Goal: Communication & Community: Answer question/provide support

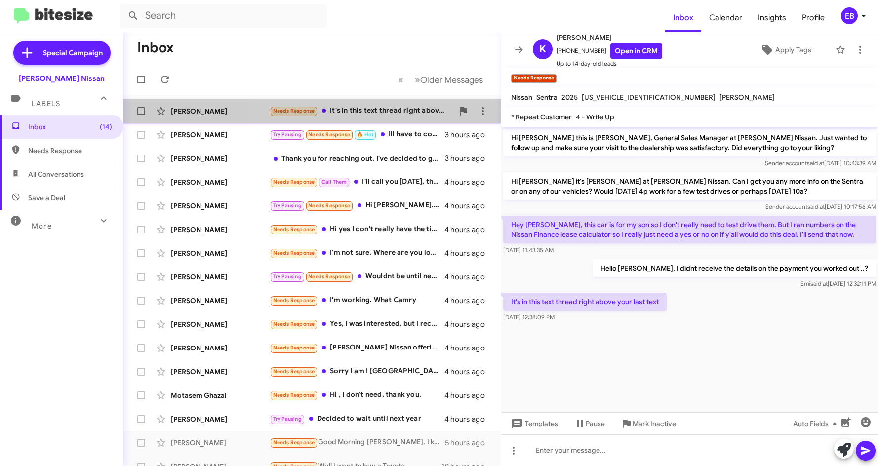
click at [341, 110] on div "Needs Response It's in this text thread right above your last text" at bounding box center [362, 110] width 184 height 11
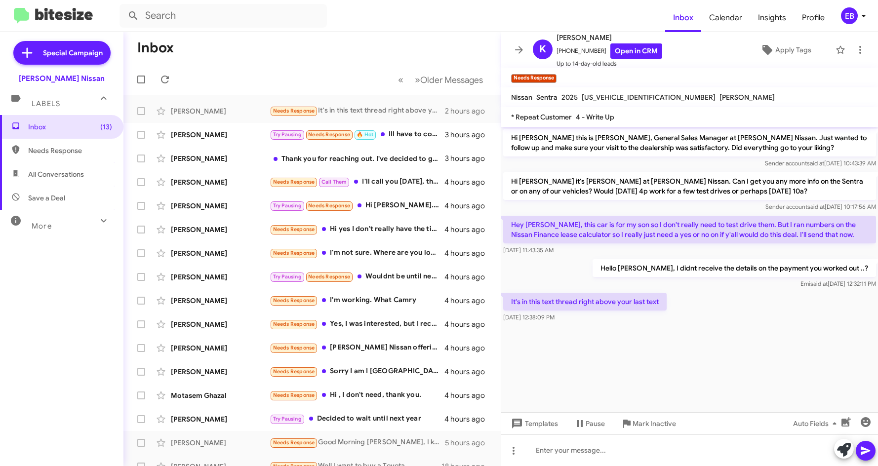
click at [665, 217] on p "Hey [PERSON_NAME], this car is for my son so I don't really need to test drive …" at bounding box center [689, 230] width 373 height 28
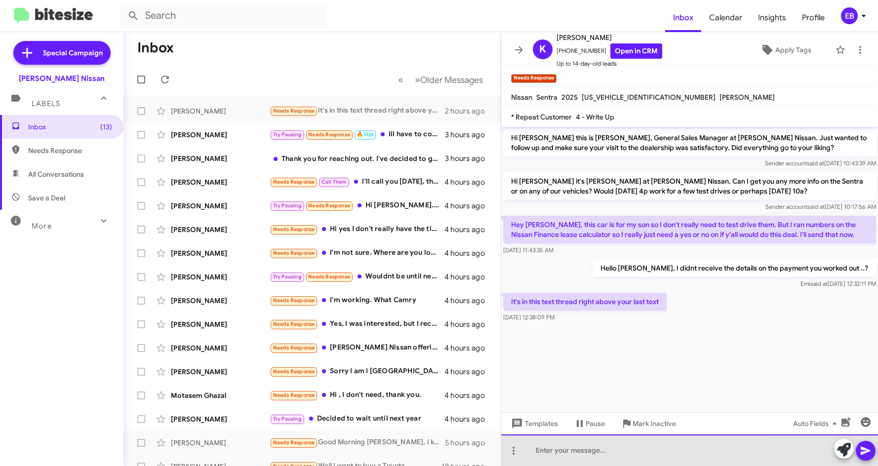
click at [573, 448] on div at bounding box center [689, 451] width 377 height 32
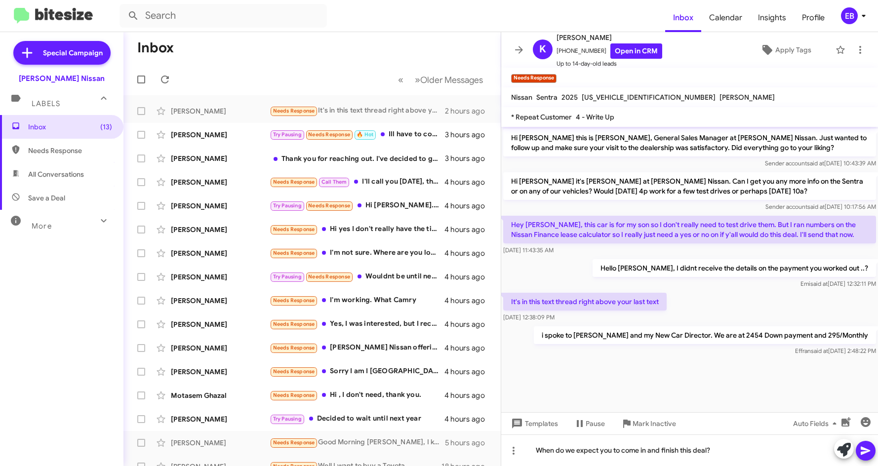
click at [867, 451] on icon at bounding box center [866, 451] width 12 height 12
click at [218, 137] on div "[PERSON_NAME]" at bounding box center [220, 135] width 99 height 10
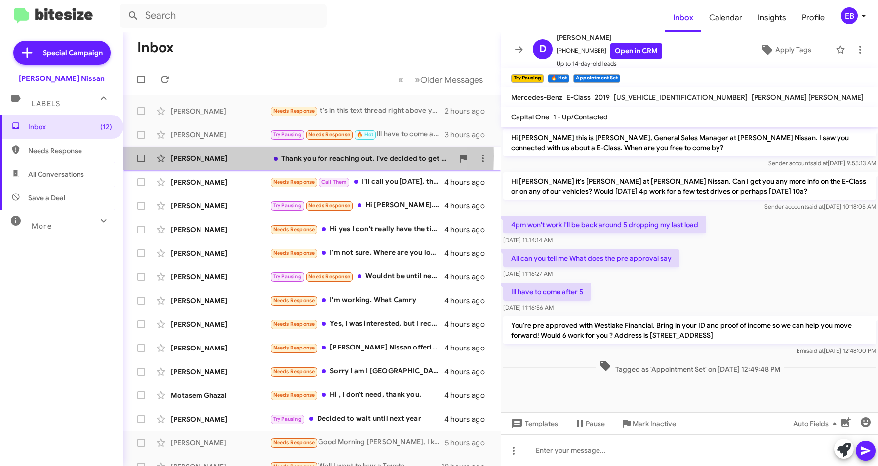
click at [229, 157] on div "[PERSON_NAME]" at bounding box center [220, 159] width 99 height 10
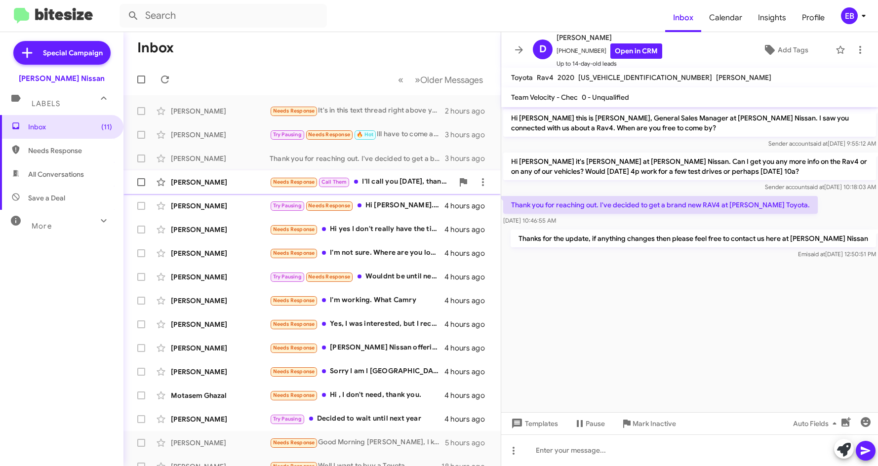
click at [264, 183] on div "[PERSON_NAME]" at bounding box center [220, 182] width 99 height 10
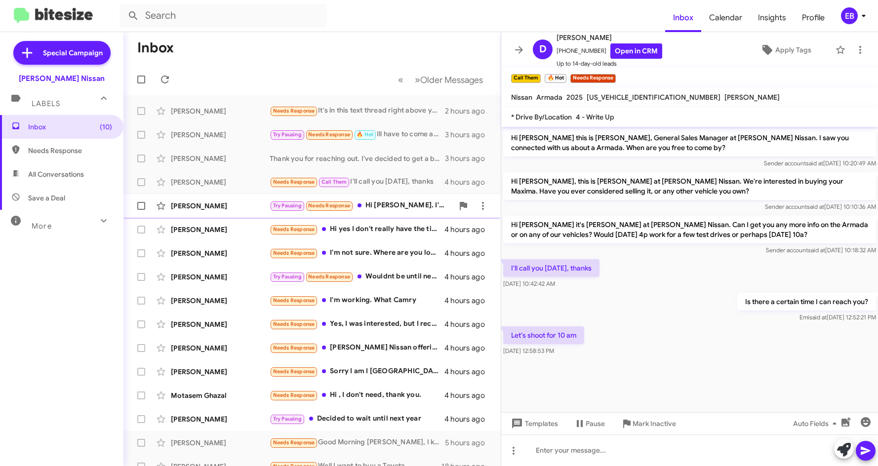
click at [216, 212] on div "[PERSON_NAME] Try Pausing Needs Response Hi [PERSON_NAME]. I'm holding off on b…" at bounding box center [312, 206] width 362 height 20
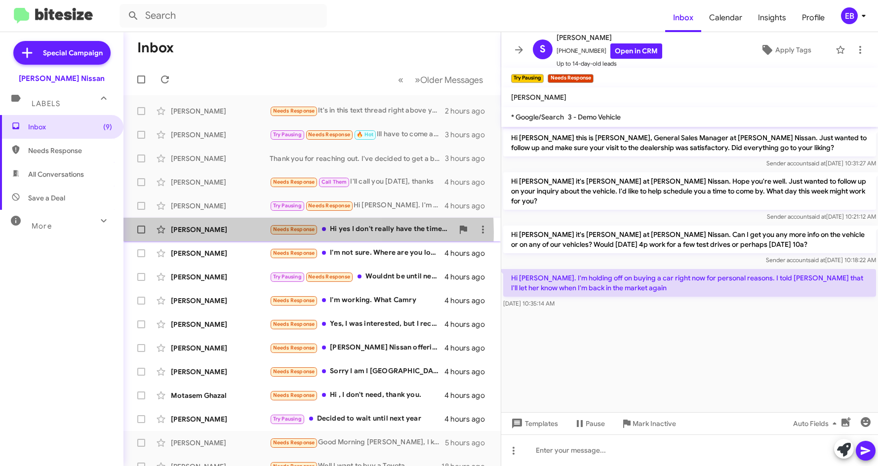
click at [250, 232] on div "[PERSON_NAME]" at bounding box center [220, 230] width 99 height 10
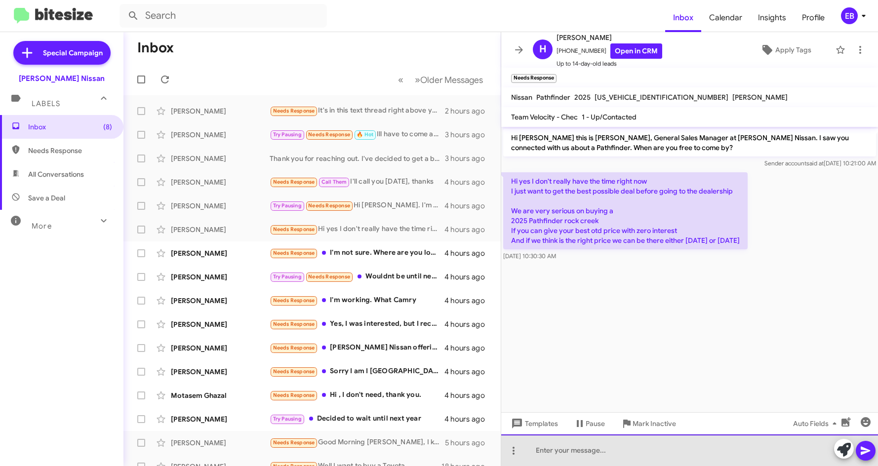
click at [545, 452] on div at bounding box center [689, 451] width 377 height 32
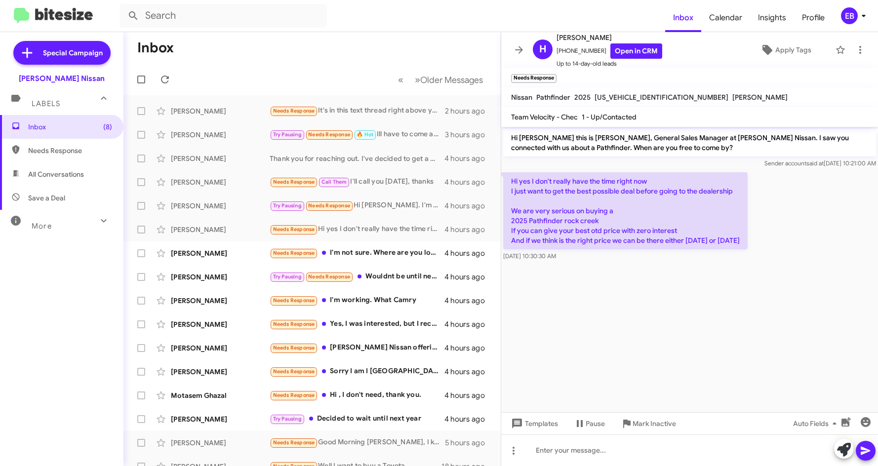
drag, startPoint x: 539, startPoint y: 359, endPoint x: 526, endPoint y: 376, distance: 21.8
click at [526, 376] on cdk-virtual-scroll-viewport "Hi [PERSON_NAME] this is [PERSON_NAME], General Sales Manager at [PERSON_NAME] …" at bounding box center [689, 270] width 377 height 286
click at [514, 321] on cdk-virtual-scroll-viewport "Hi [PERSON_NAME] this is [PERSON_NAME], General Sales Manager at [PERSON_NAME] …" at bounding box center [689, 270] width 377 height 286
click at [252, 55] on mat-toolbar-row "Inbox" at bounding box center [312, 48] width 377 height 32
